Goal: Find specific page/section: Find specific page/section

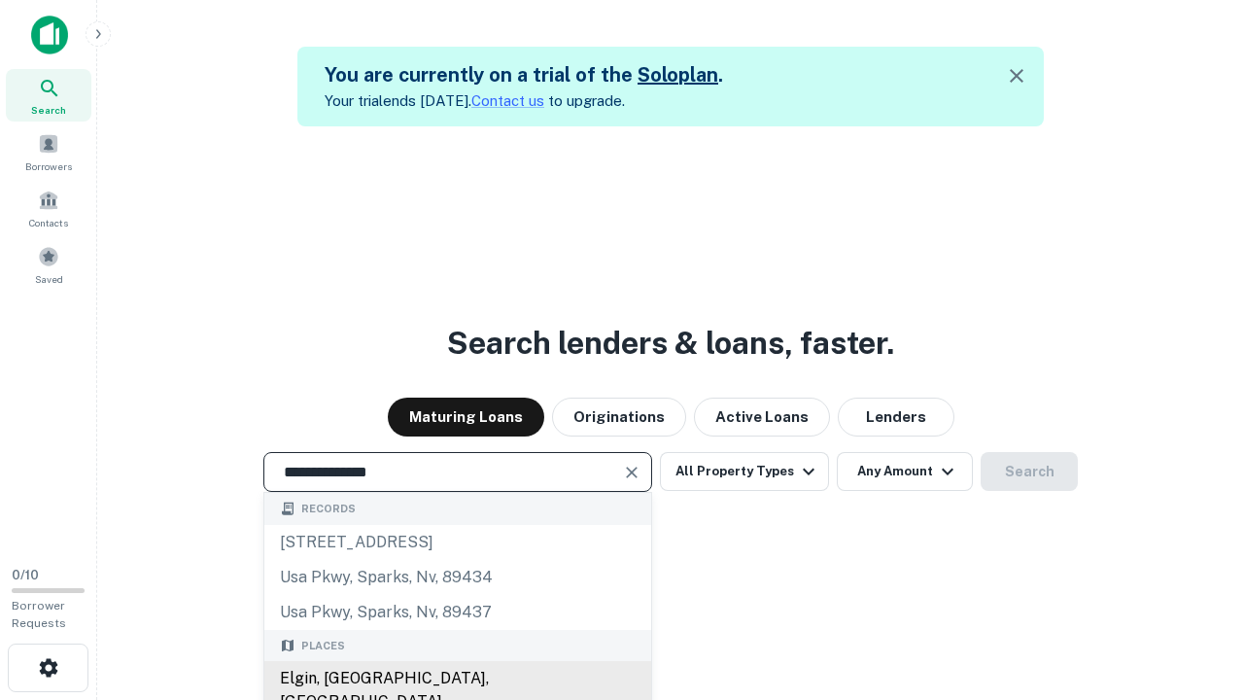
click at [457, 679] on div "Elgin, [GEOGRAPHIC_DATA], [GEOGRAPHIC_DATA]" at bounding box center [457, 690] width 387 height 58
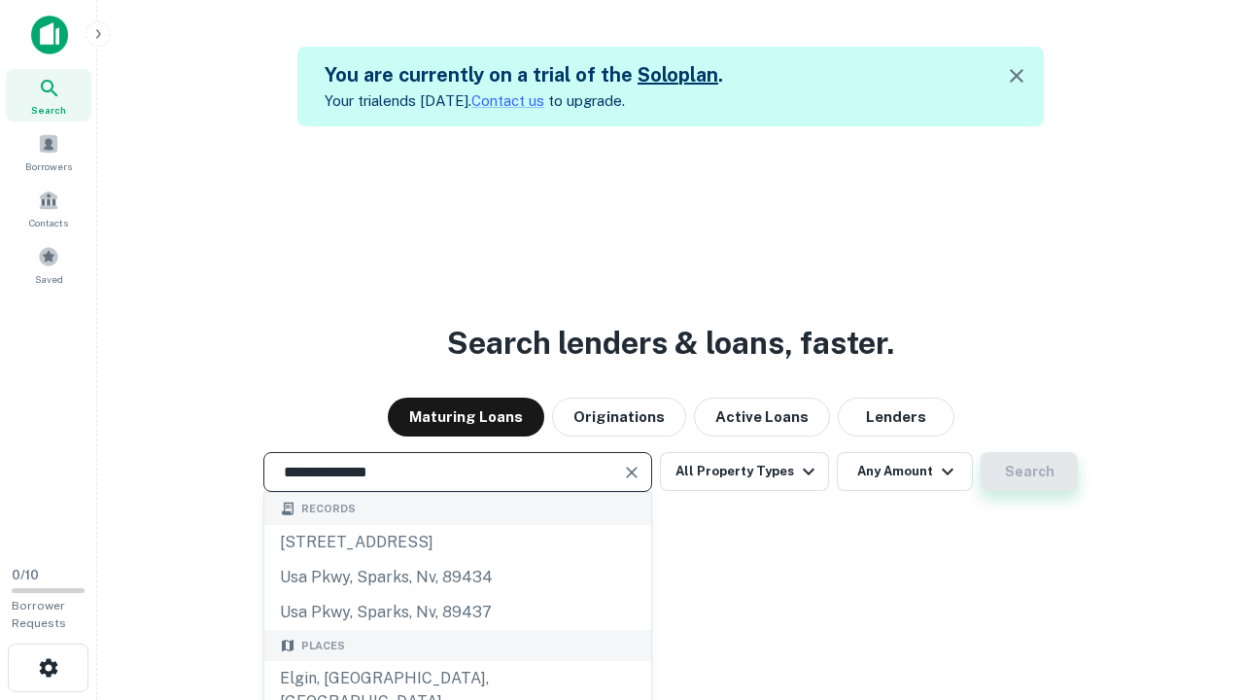
type input "**********"
click at [981, 452] on button "Search" at bounding box center [1029, 471] width 97 height 39
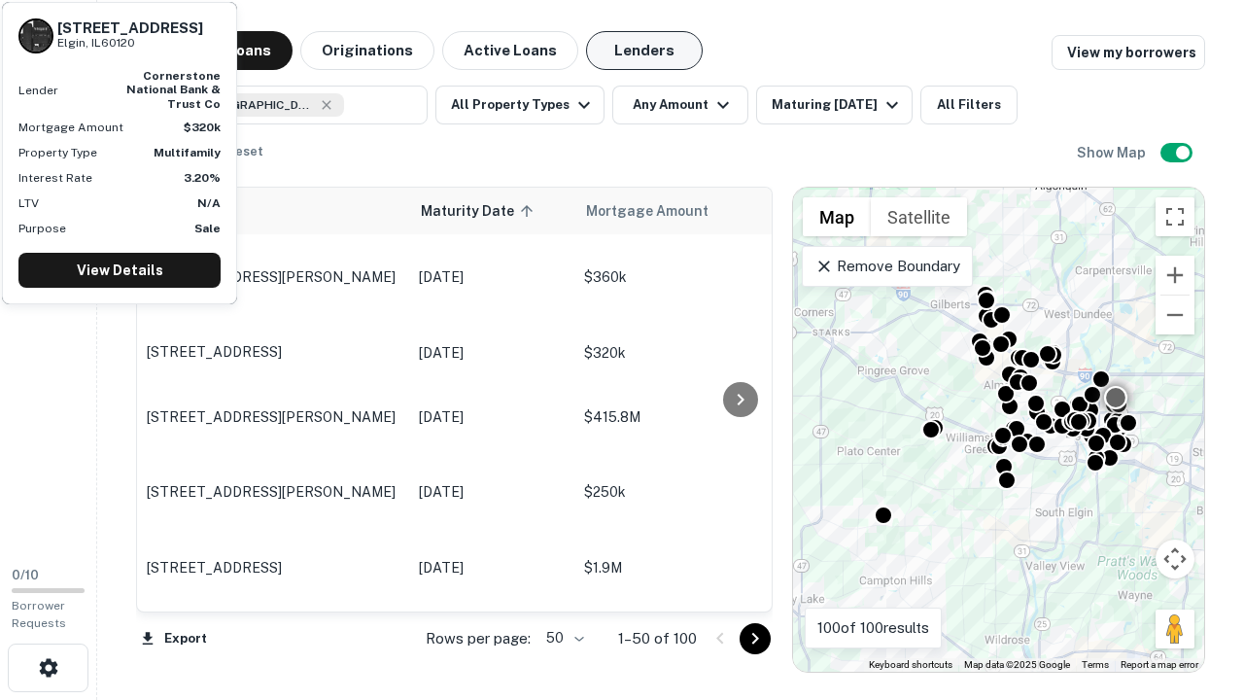
click at [645, 51] on button "Lenders" at bounding box center [644, 50] width 117 height 39
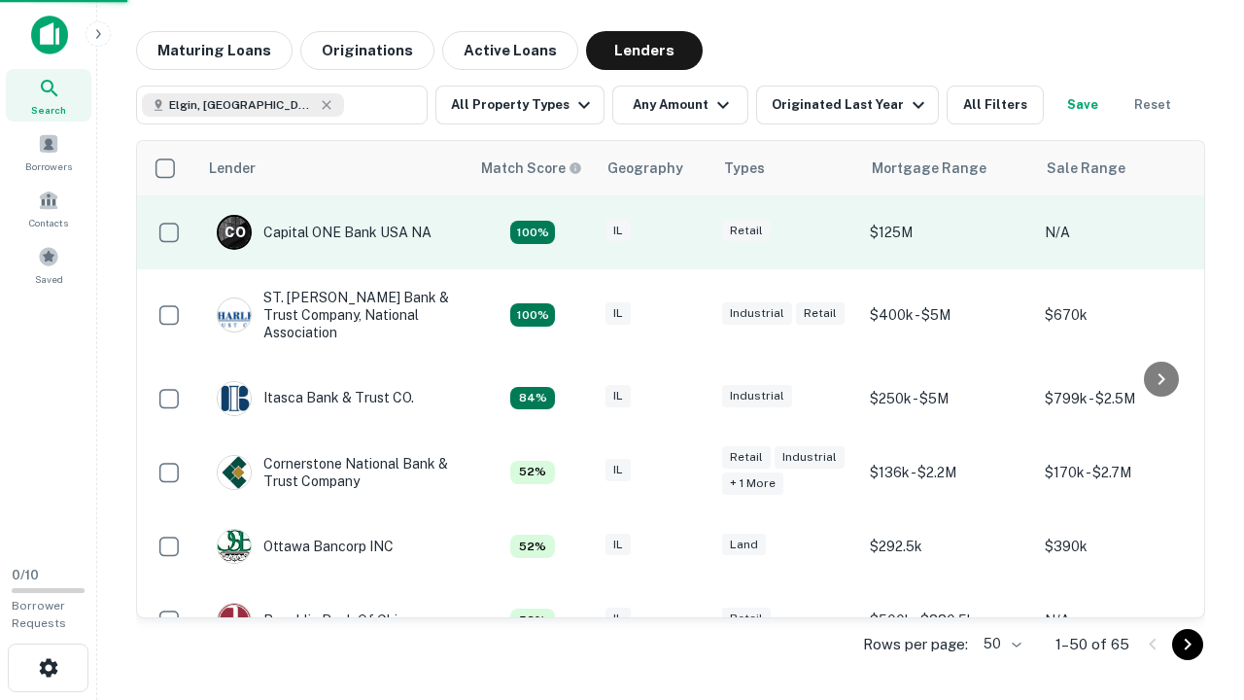
click at [690, 232] on div "IL" at bounding box center [654, 233] width 97 height 26
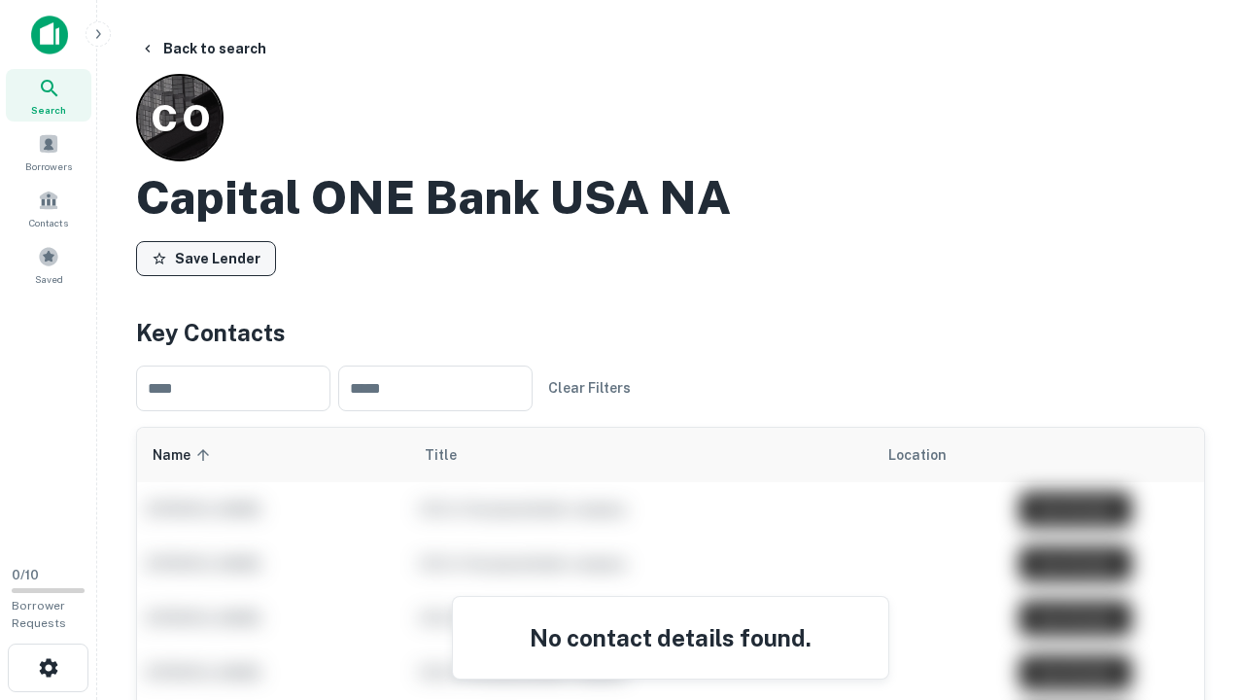
click at [206, 258] on button "Save Lender" at bounding box center [206, 258] width 140 height 35
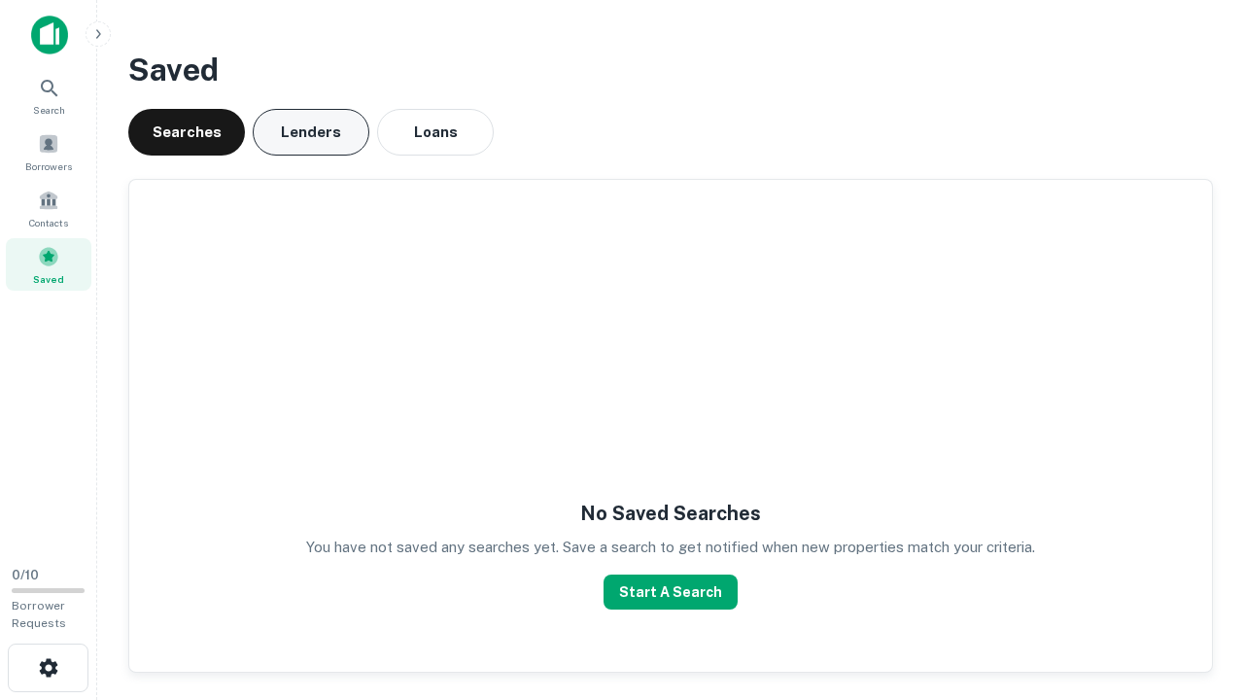
click at [311, 132] on button "Lenders" at bounding box center [311, 132] width 117 height 47
